Goal: Task Accomplishment & Management: Use online tool/utility

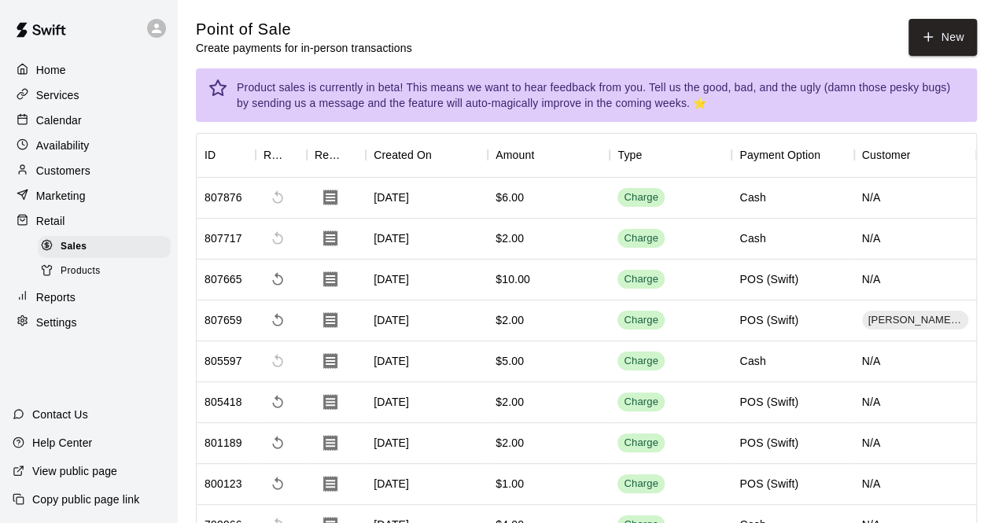
click at [931, 39] on icon "button" at bounding box center [928, 37] width 14 height 14
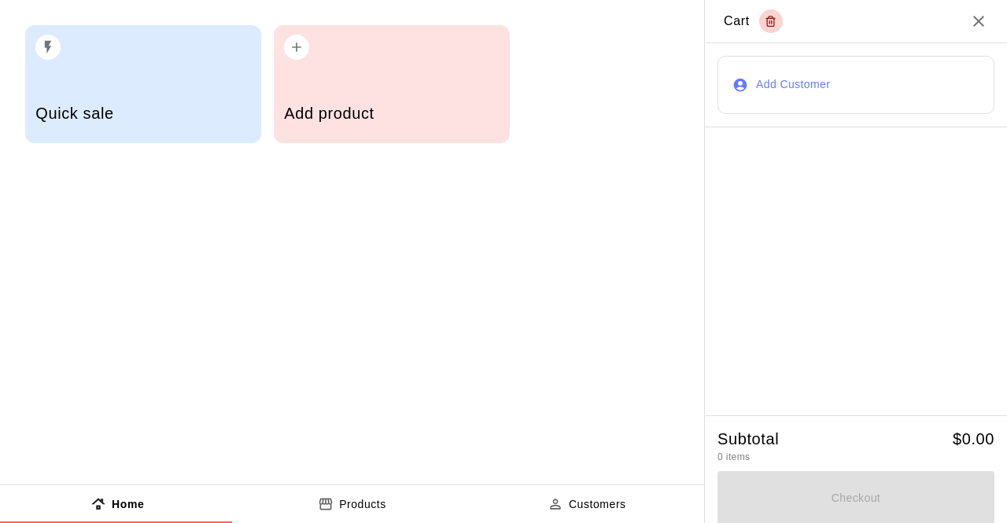
click at [360, 496] on p "Products" at bounding box center [362, 504] width 47 height 17
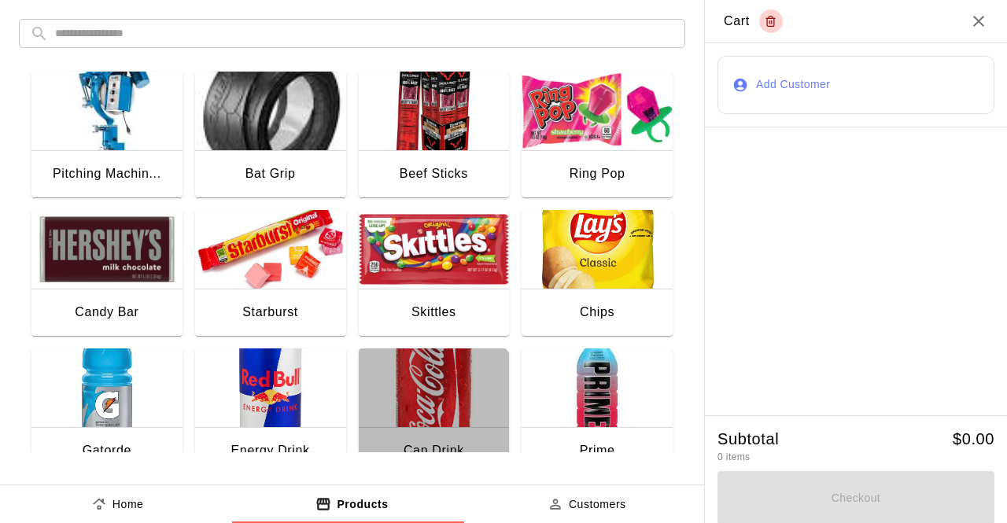
click at [403, 430] on div "Can Drink" at bounding box center [434, 452] width 151 height 50
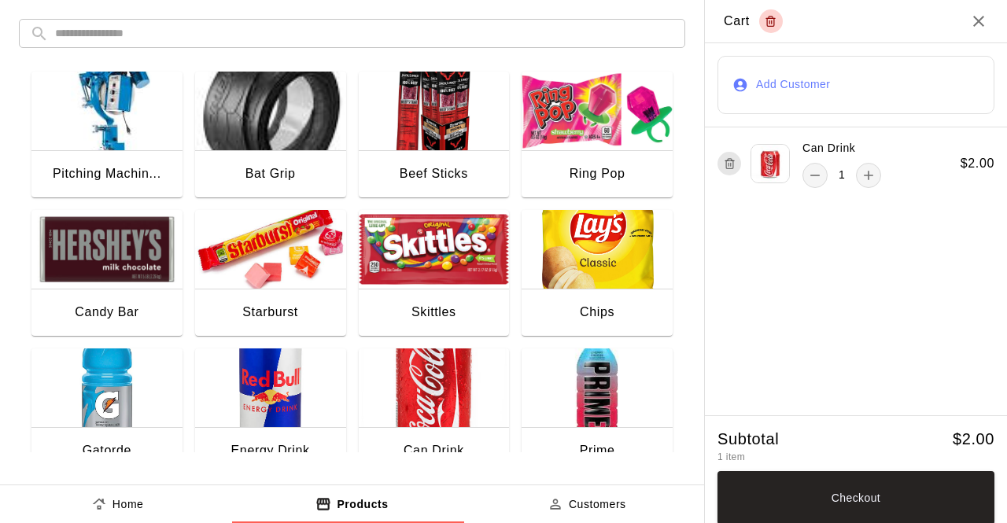
click at [109, 424] on img "button" at bounding box center [106, 388] width 151 height 79
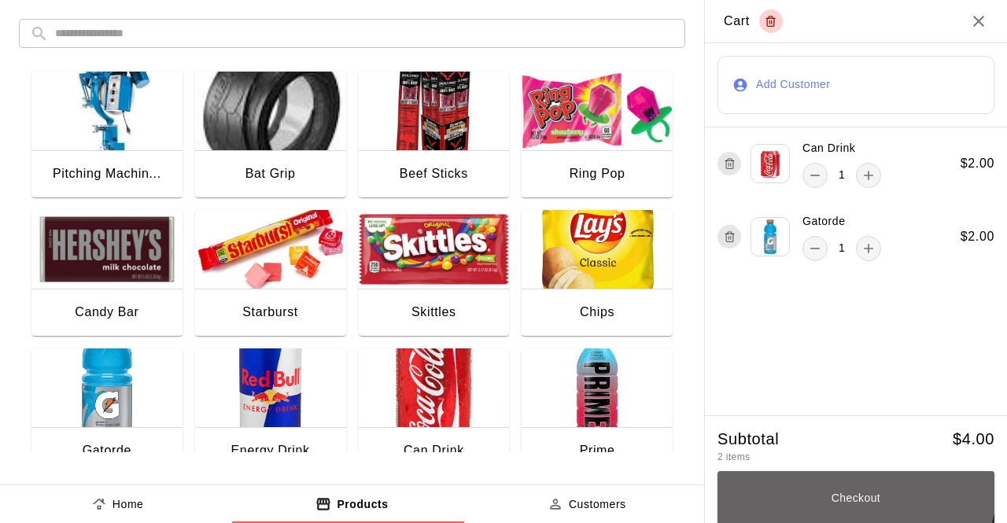
click at [824, 479] on button "Checkout" at bounding box center [855, 497] width 277 height 53
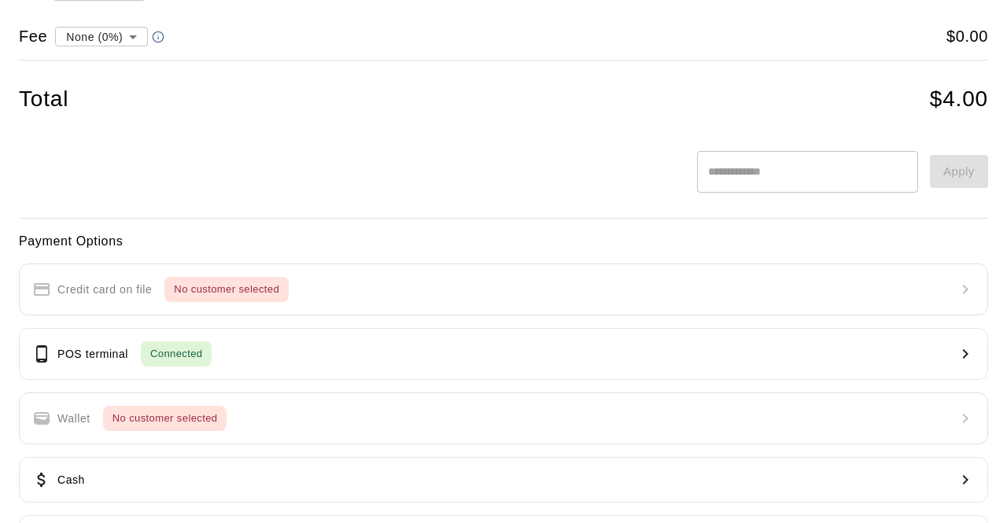
scroll to position [195, 0]
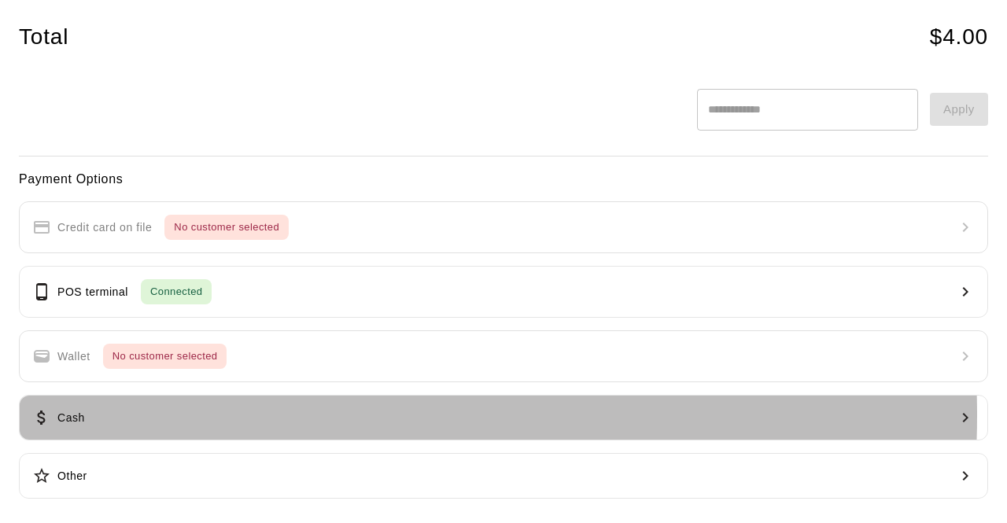
click at [253, 412] on button "Cash" at bounding box center [503, 418] width 969 height 46
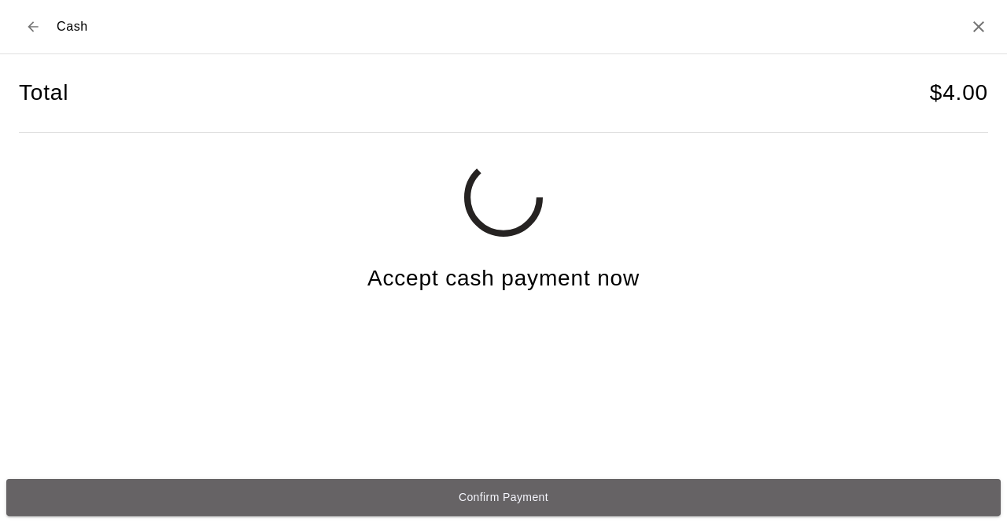
click at [330, 484] on button "Confirm Payment" at bounding box center [503, 497] width 994 height 37
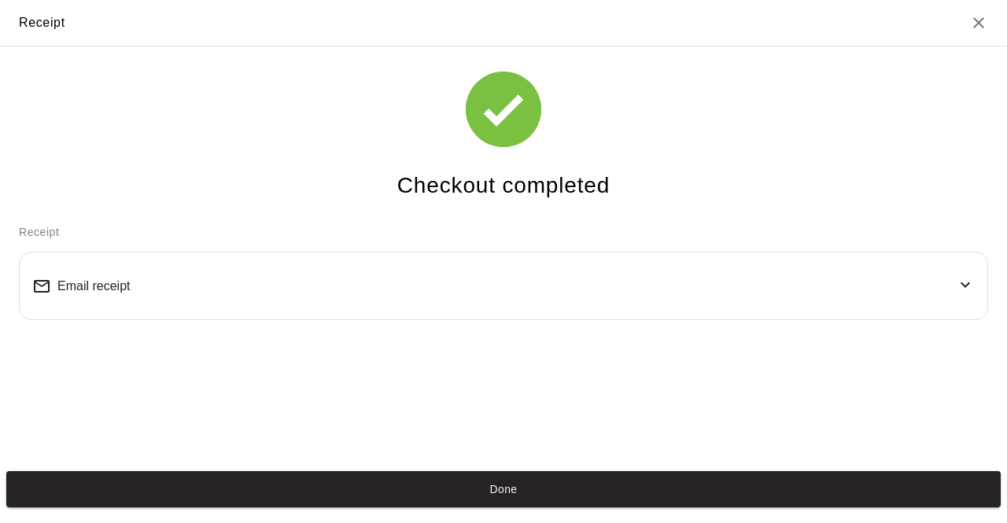
click at [343, 486] on button "Done" at bounding box center [503, 489] width 994 height 37
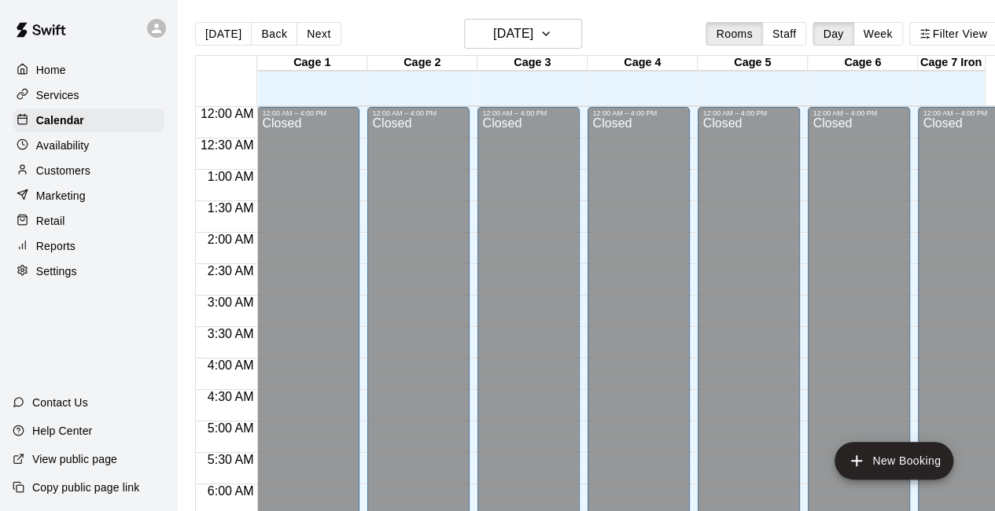
scroll to position [984, 0]
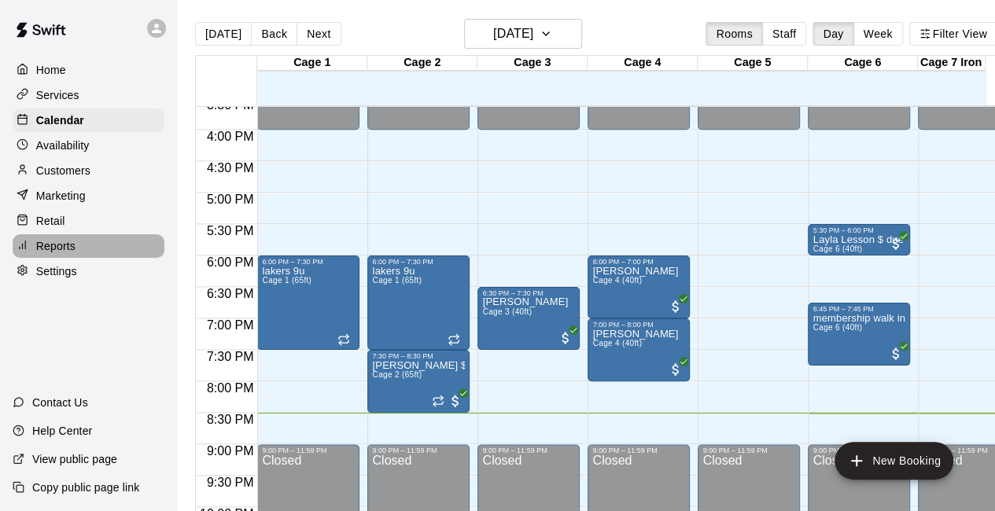
click at [63, 246] on p "Reports" at bounding box center [55, 246] width 39 height 16
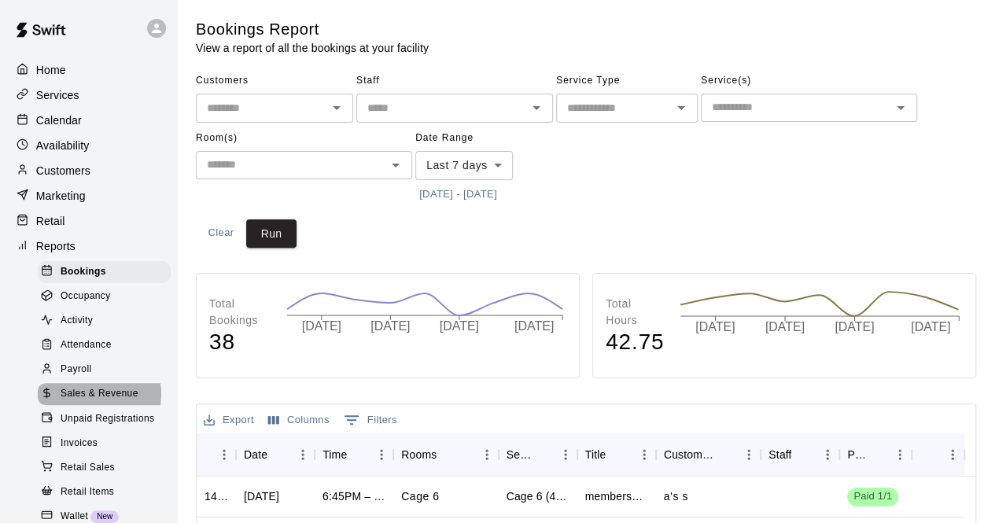
click at [88, 402] on span "Sales & Revenue" at bounding box center [100, 394] width 78 height 16
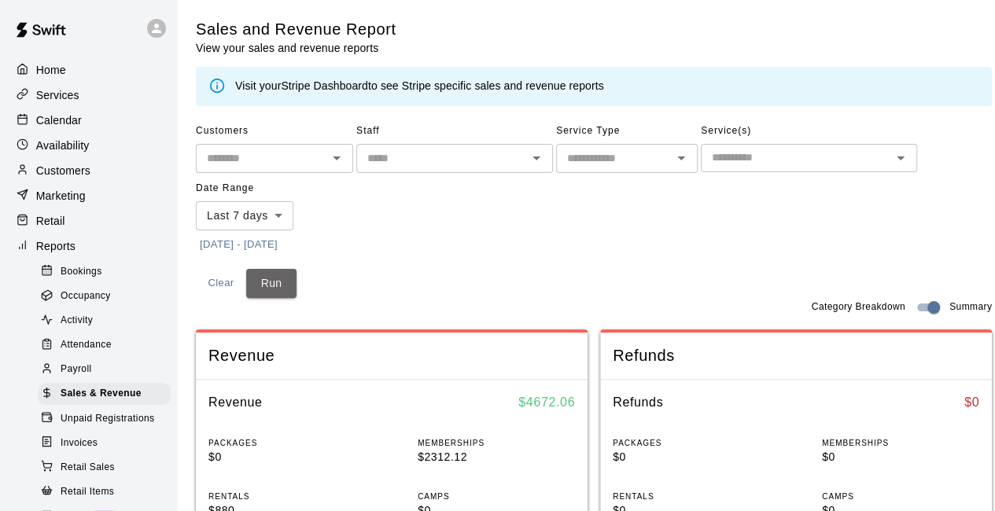
click at [274, 281] on button "Run" at bounding box center [271, 283] width 50 height 29
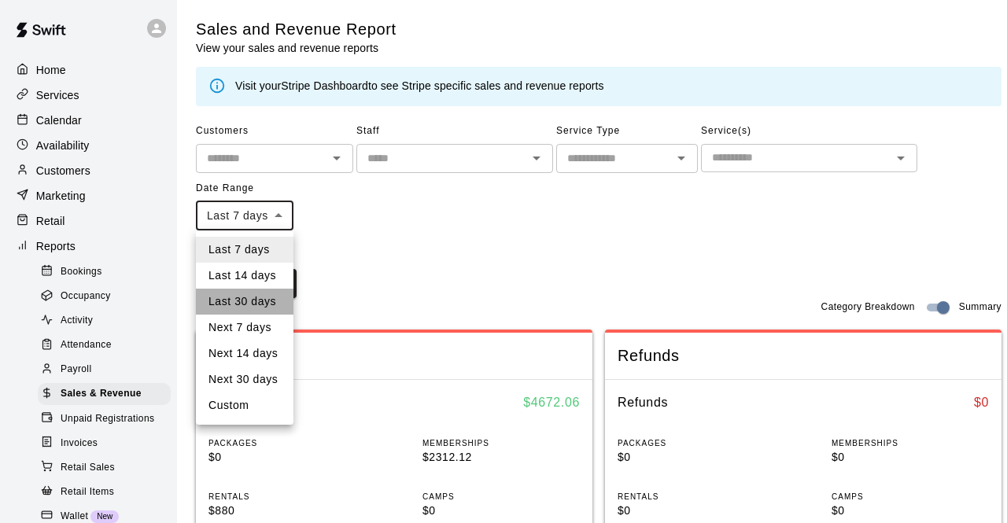
click at [253, 302] on li "Last 30 days" at bounding box center [245, 302] width 98 height 26
type input "*****"
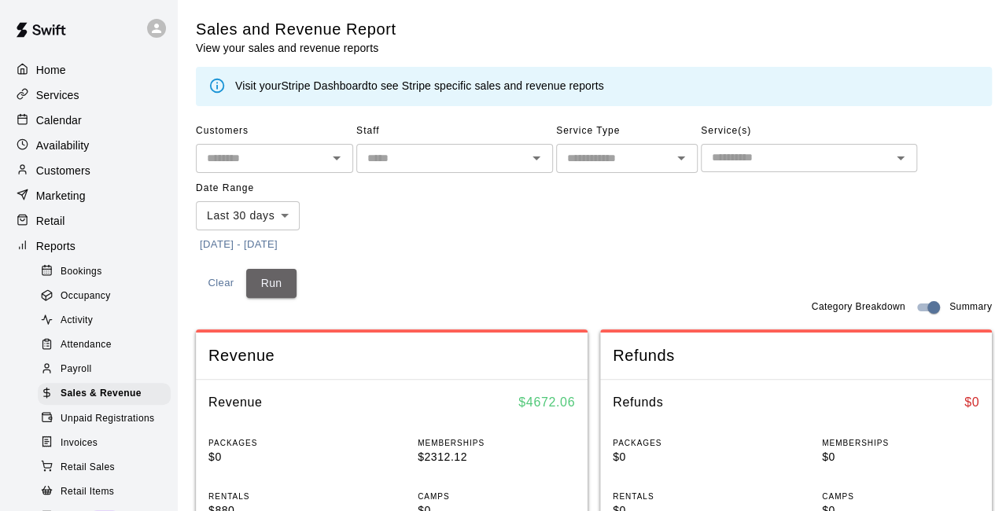
click at [266, 282] on button "Run" at bounding box center [271, 283] width 50 height 29
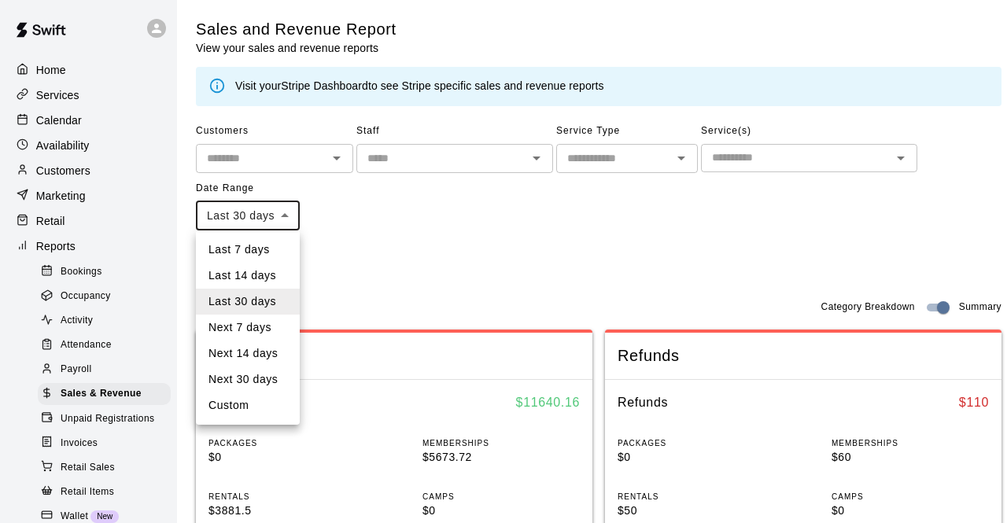
click at [384, 205] on div at bounding box center [503, 261] width 1007 height 523
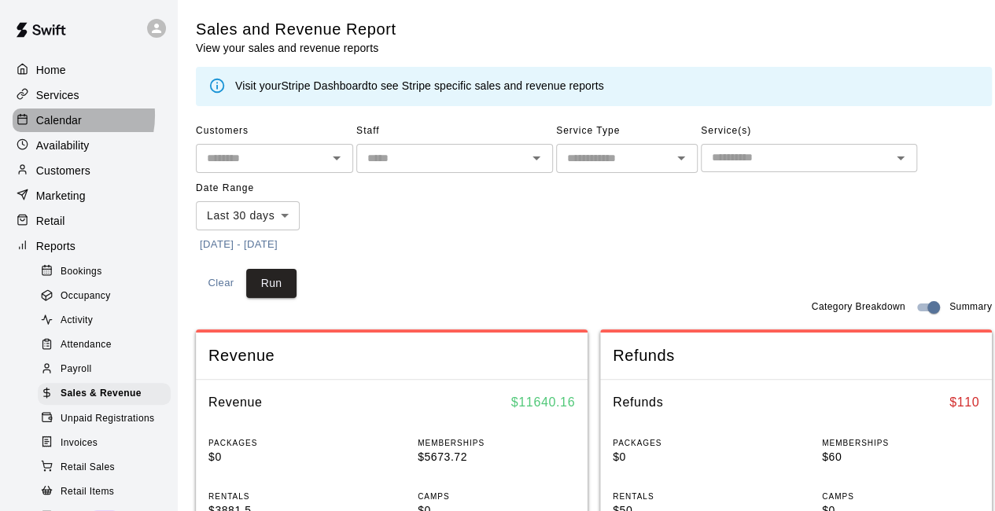
click at [59, 117] on p "Calendar" at bounding box center [59, 121] width 46 height 16
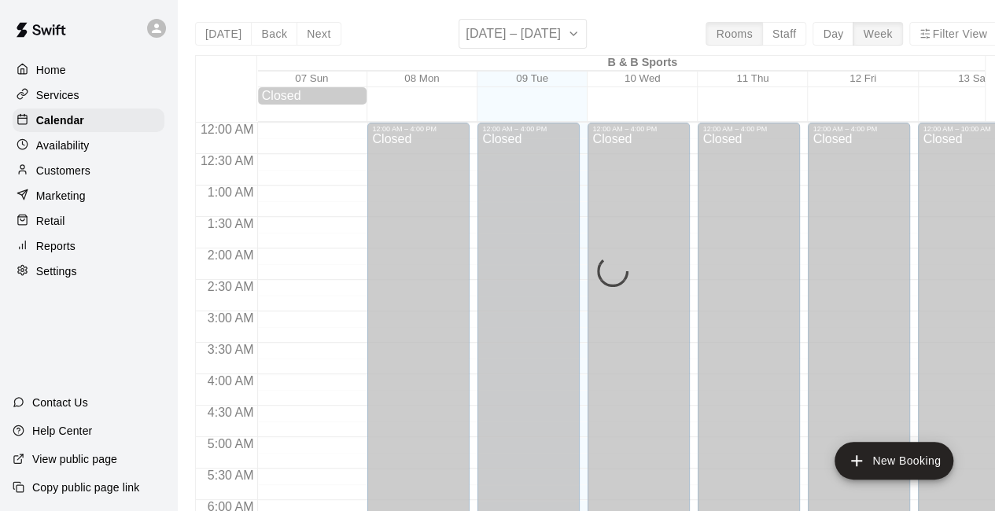
scroll to position [1026, 0]
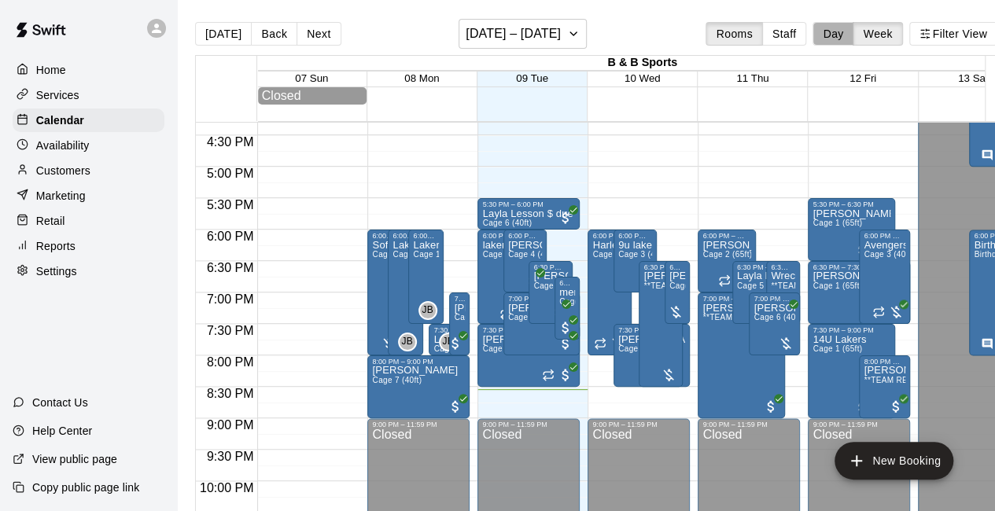
click at [843, 38] on button "Day" at bounding box center [833, 34] width 41 height 24
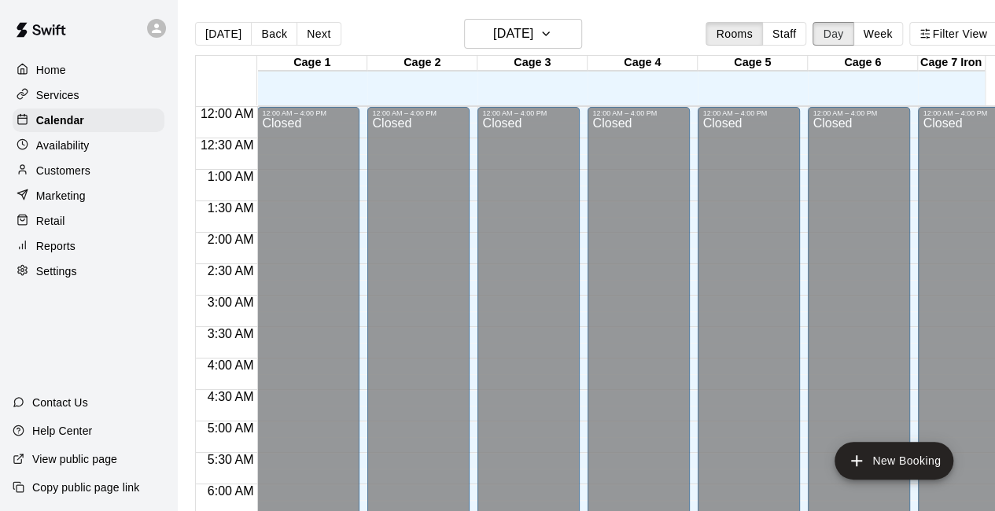
scroll to position [1086, 0]
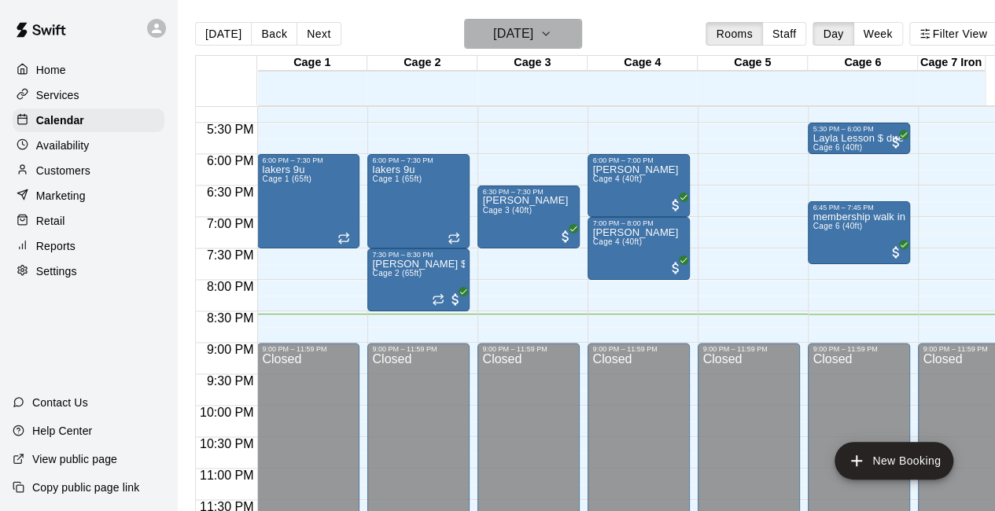
click at [552, 30] on icon "button" at bounding box center [546, 33] width 13 height 19
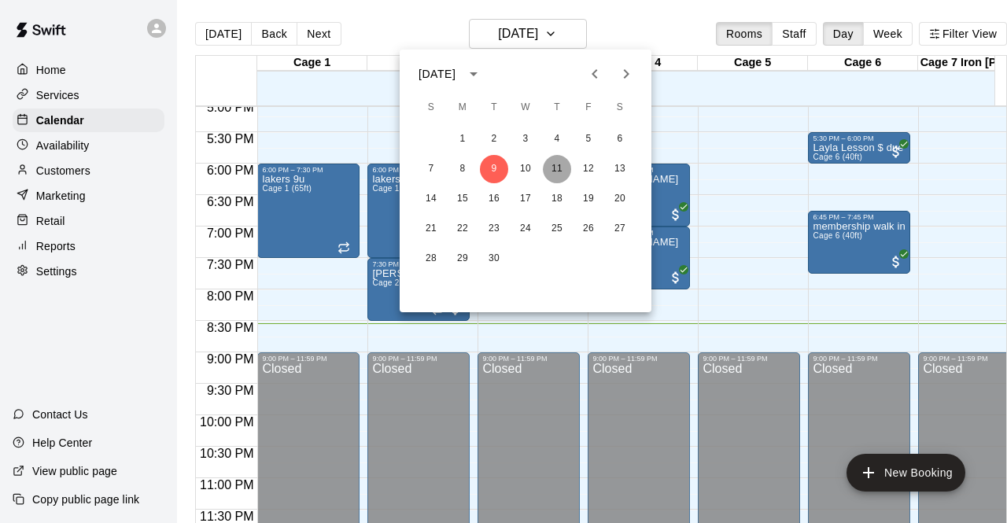
click at [548, 175] on button "11" at bounding box center [557, 169] width 28 height 28
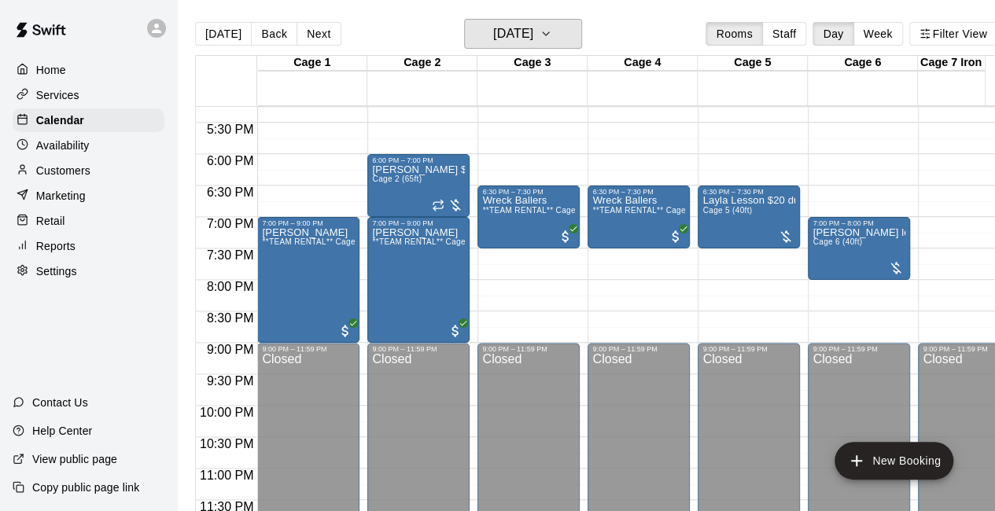
click at [577, 21] on button "[DATE]" at bounding box center [523, 34] width 118 height 30
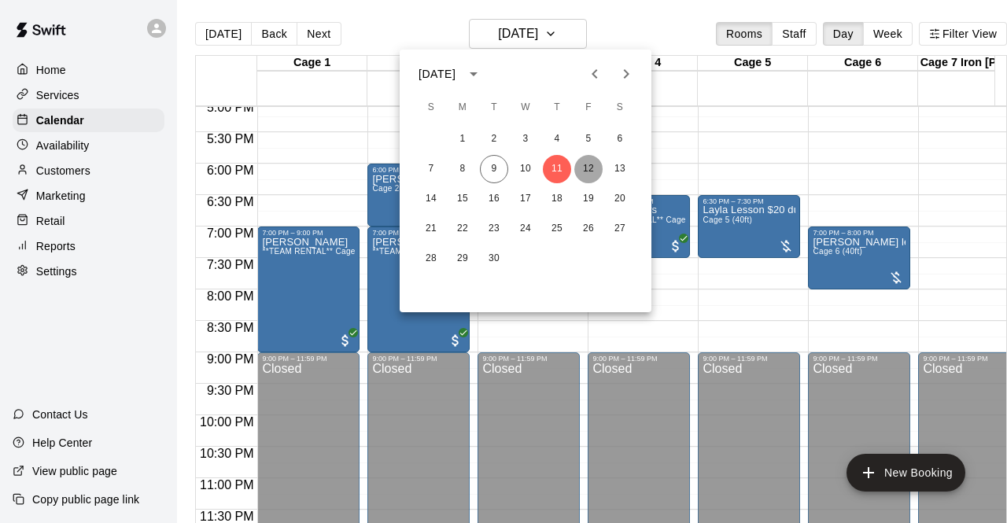
click at [587, 172] on button "12" at bounding box center [588, 169] width 28 height 28
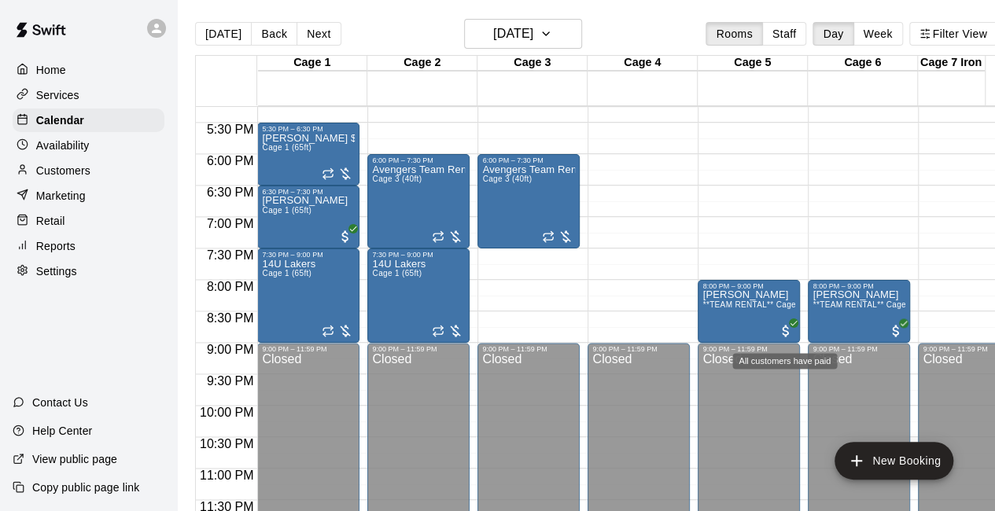
click at [790, 334] on span "All customers have paid" at bounding box center [786, 331] width 16 height 16
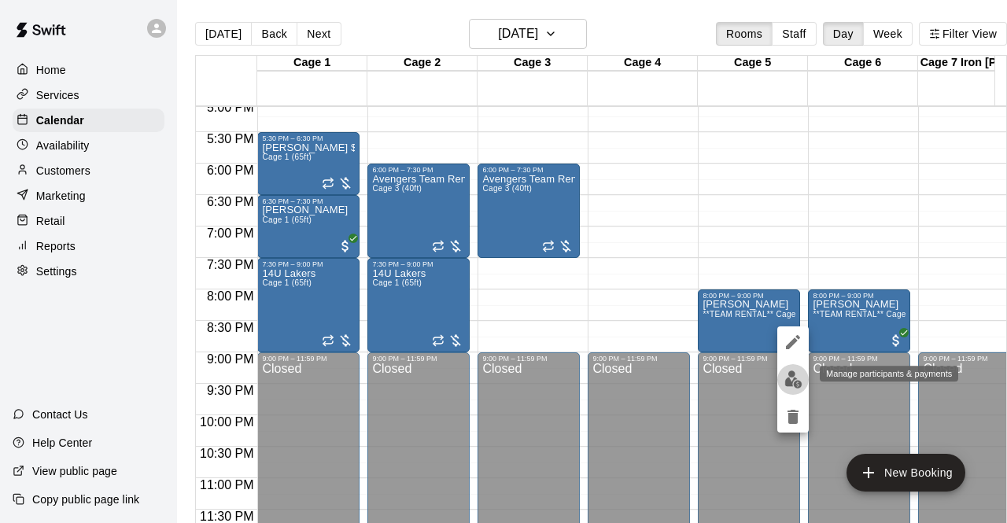
click at [790, 375] on img "edit" at bounding box center [793, 380] width 18 height 18
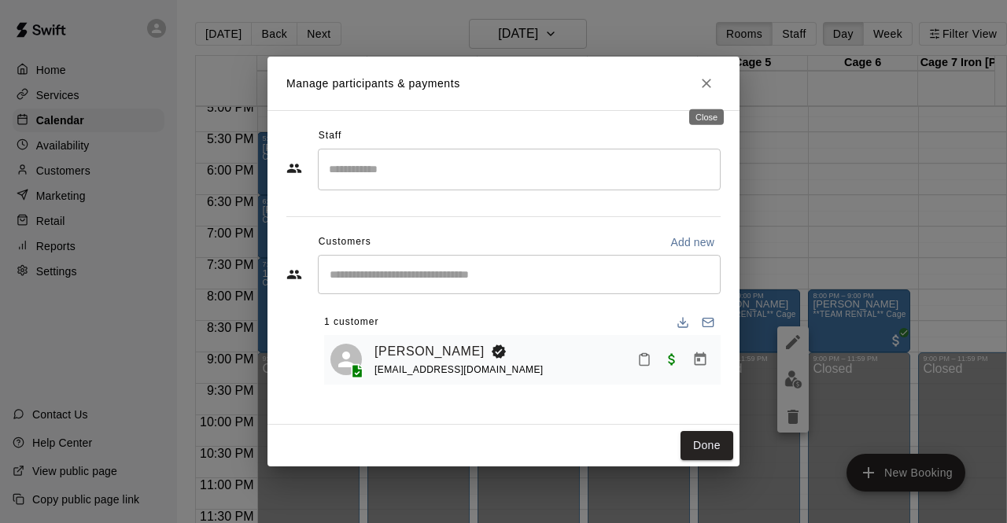
click at [703, 83] on icon "Close" at bounding box center [707, 84] width 16 height 16
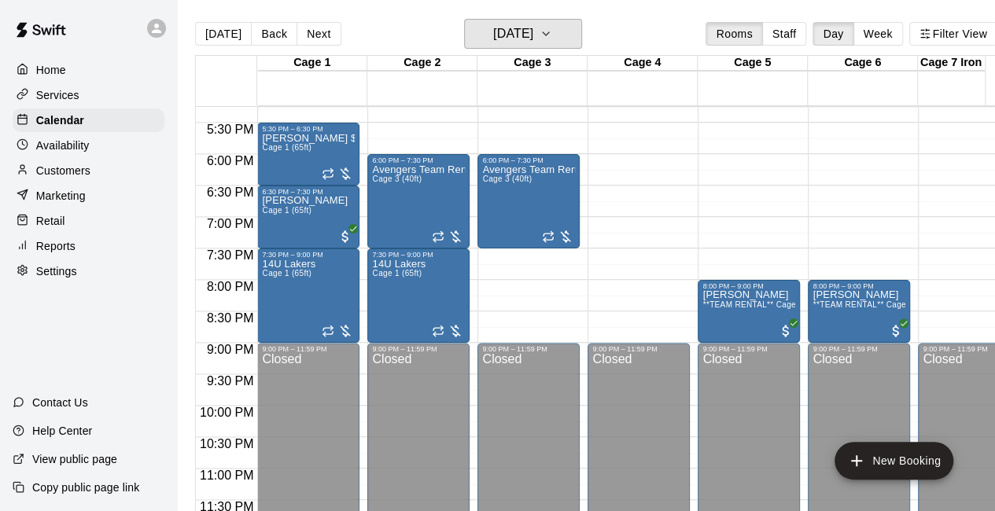
click at [552, 31] on icon "button" at bounding box center [546, 33] width 13 height 19
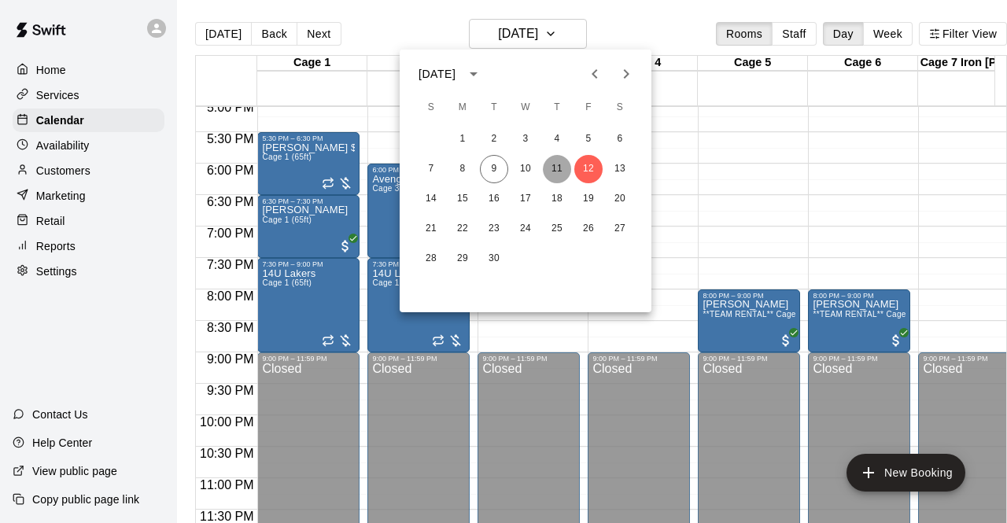
click at [555, 170] on button "11" at bounding box center [557, 169] width 28 height 28
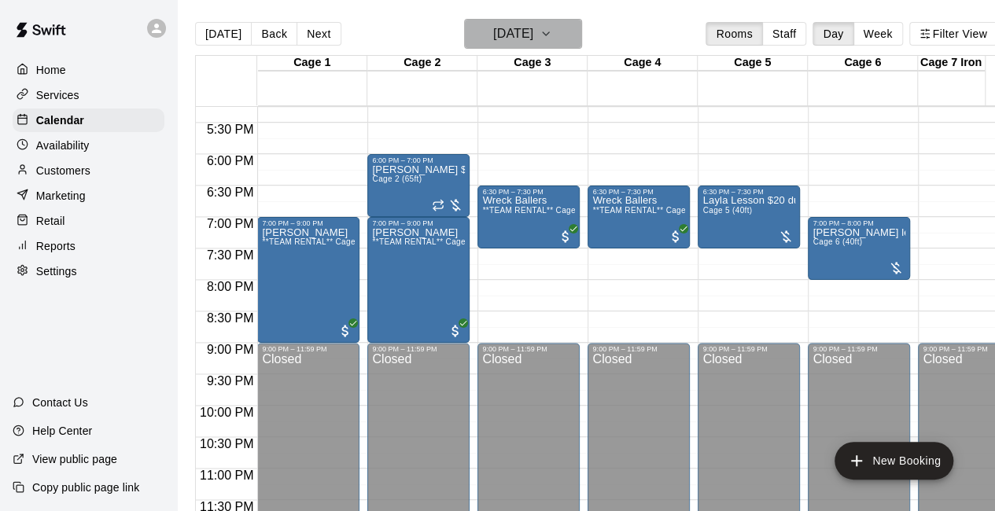
click at [549, 35] on icon "button" at bounding box center [546, 33] width 6 height 3
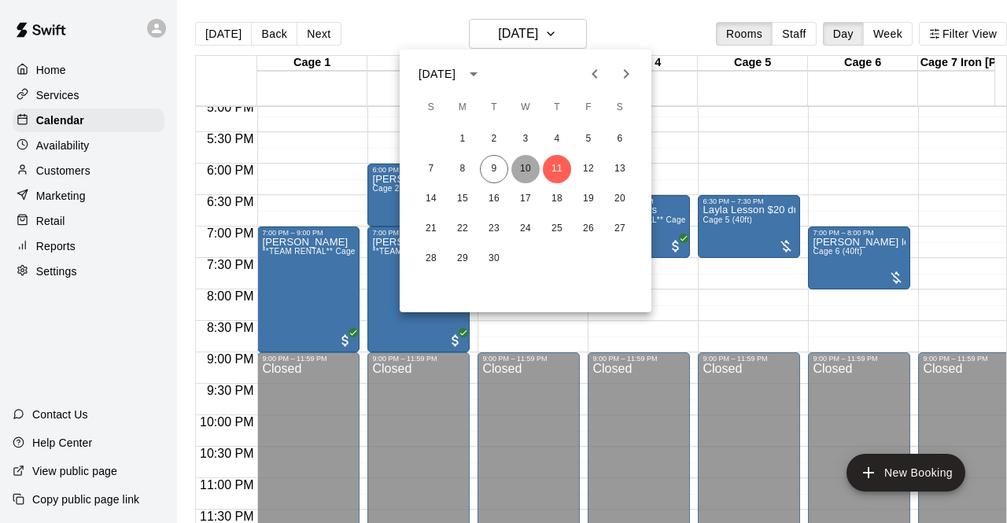
click at [526, 161] on button "10" at bounding box center [525, 169] width 28 height 28
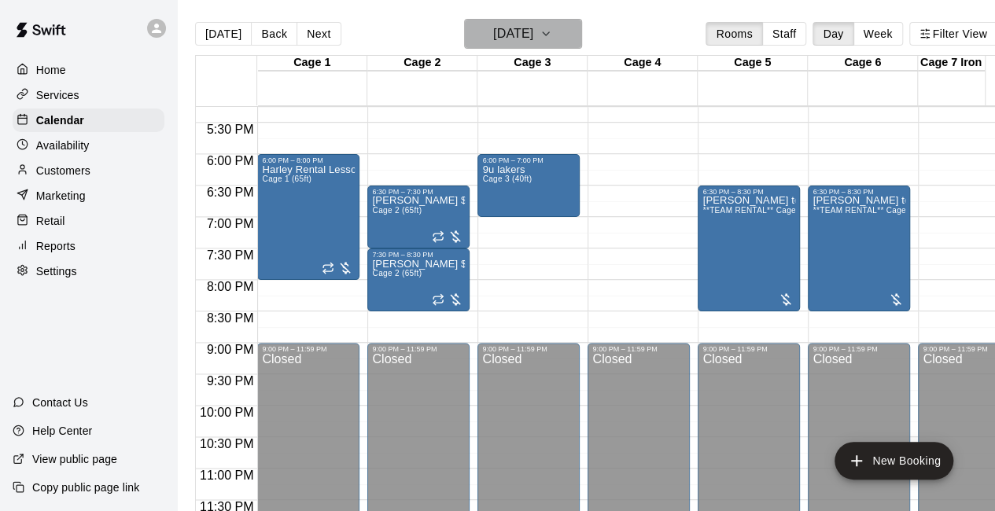
click at [552, 28] on icon "button" at bounding box center [546, 33] width 13 height 19
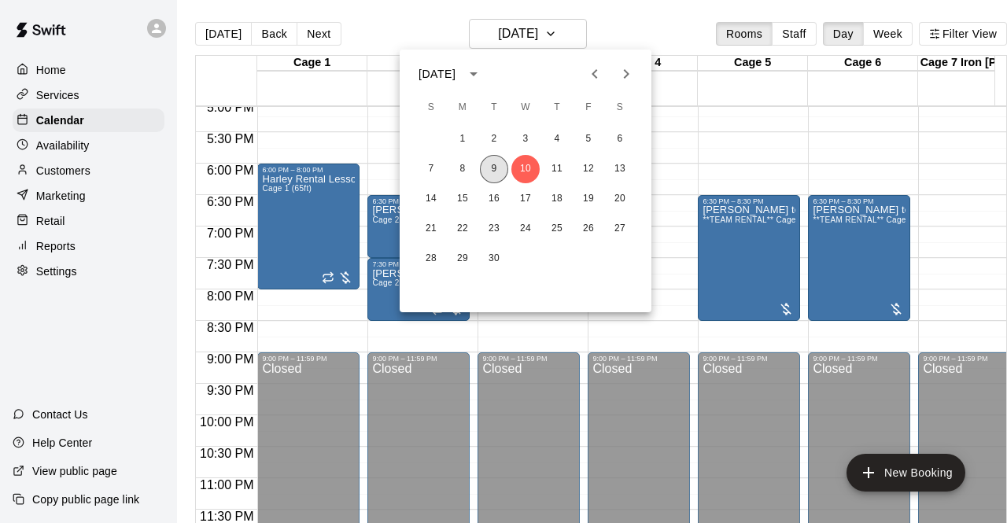
click at [494, 168] on button "9" at bounding box center [494, 169] width 28 height 28
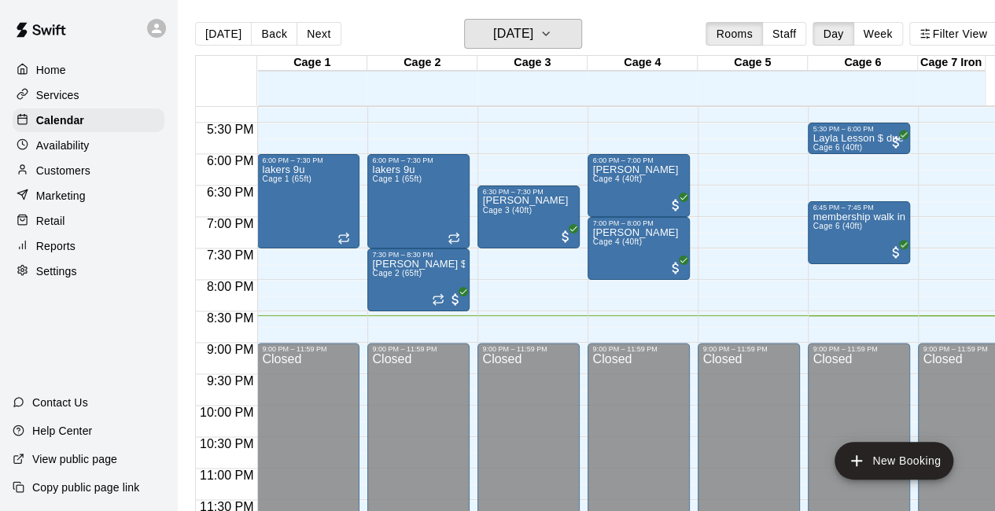
click at [552, 33] on icon "button" at bounding box center [546, 33] width 13 height 19
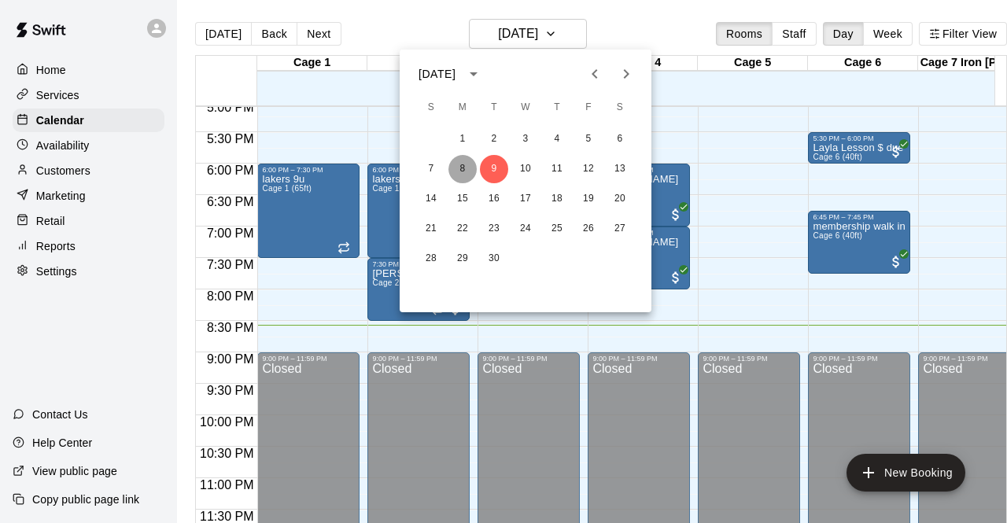
click at [460, 168] on button "8" at bounding box center [462, 169] width 28 height 28
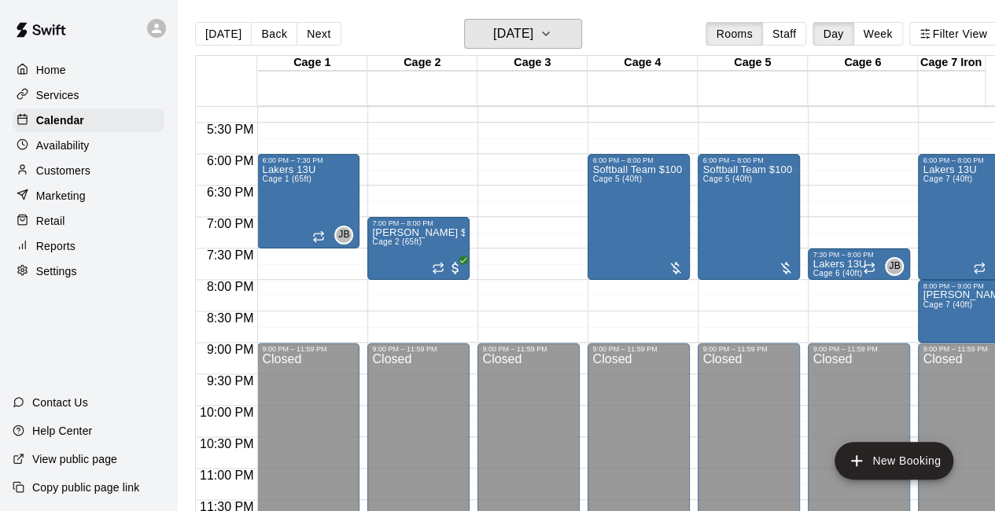
click at [552, 40] on icon "button" at bounding box center [546, 33] width 13 height 19
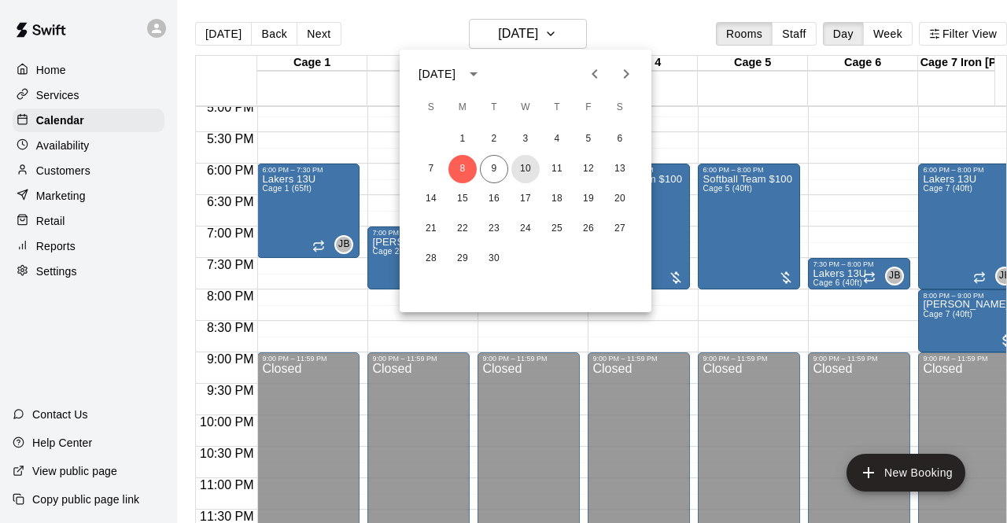
click at [525, 173] on button "10" at bounding box center [525, 169] width 28 height 28
